Goal: Transaction & Acquisition: Register for event/course

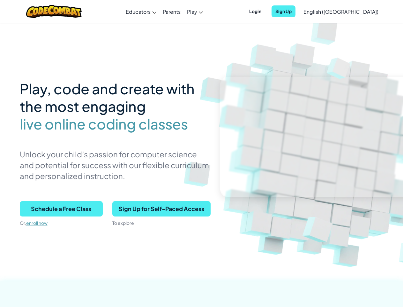
click at [202, 153] on p "Unlock your child’s passion for computer science and potential for success with…" at bounding box center [115, 164] width 191 height 33
click at [265, 11] on span "Login" at bounding box center [256, 11] width 20 height 12
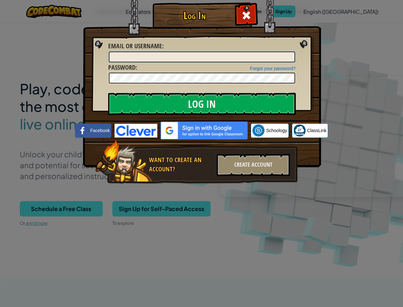
click at [295, 51] on input "Email or Username :" at bounding box center [202, 56] width 186 height 11
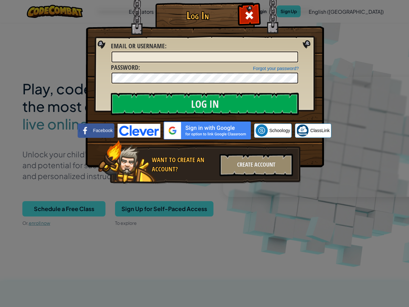
click at [323, 11] on div "Log In Unknown Error Email or Username : Forgot your password? Password : Log I…" at bounding box center [204, 153] width 409 height 307
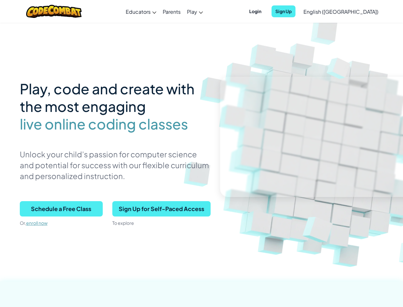
click at [357, 11] on span "English ([GEOGRAPHIC_DATA])" at bounding box center [341, 11] width 75 height 7
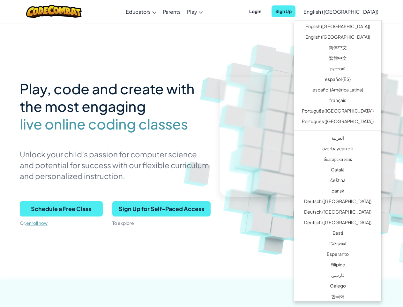
click at [61, 209] on span "Schedule a Free Class" at bounding box center [61, 208] width 83 height 15
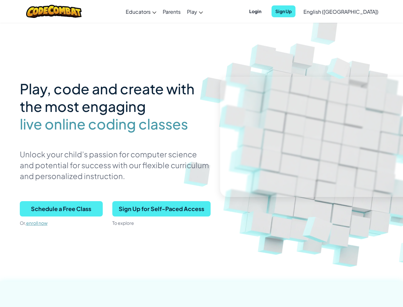
click at [61, 209] on span "Schedule a Free Class" at bounding box center [61, 208] width 83 height 15
click at [161, 209] on span "Sign Up for Self-Paced Access" at bounding box center [161, 208] width 98 height 15
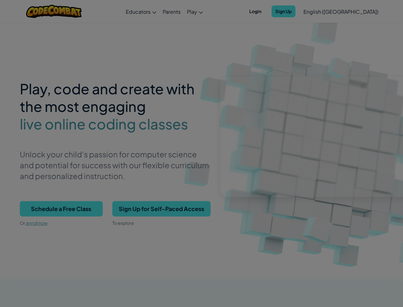
click at [0, 0] on div "Create Individual Account Enter your birthdate: Month January February March Ap…" at bounding box center [0, 0] width 0 height 0
